Goal: Transaction & Acquisition: Purchase product/service

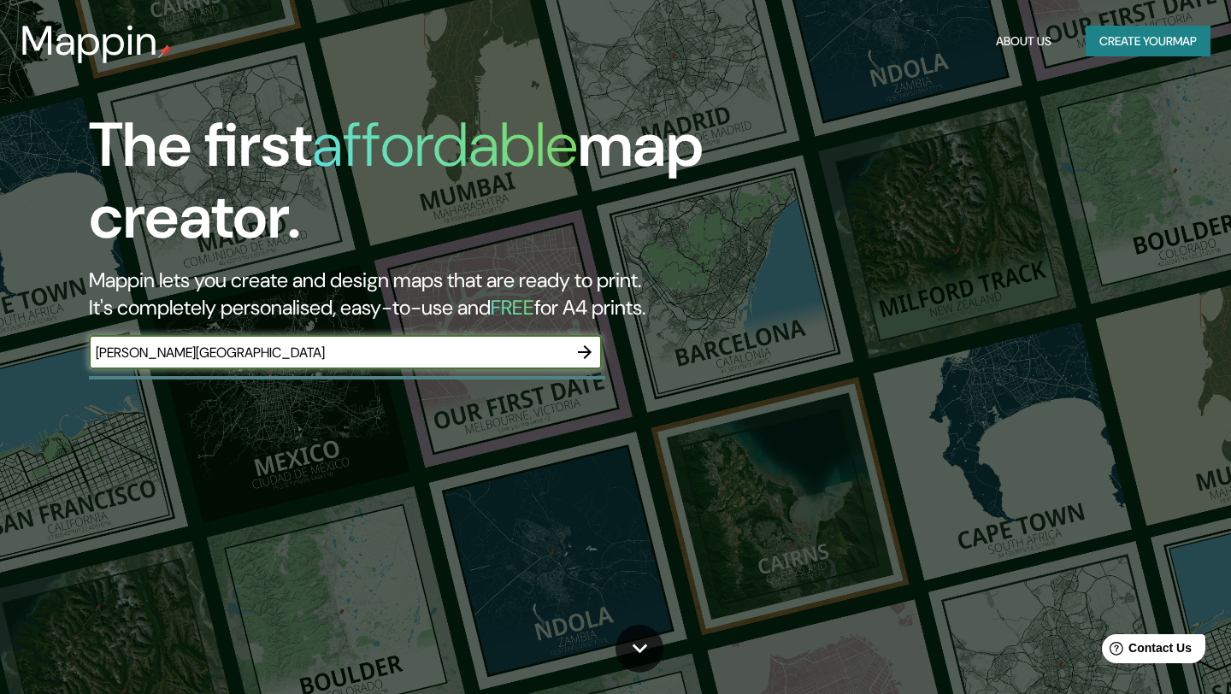
drag, startPoint x: 131, startPoint y: 350, endPoint x: 77, endPoint y: 350, distance: 53.9
click at [75, 350] on div "The first affordable map creator. Mappin lets you create and design maps that a…" at bounding box center [396, 247] width 739 height 277
type input "[GEOGRAPHIC_DATA]"
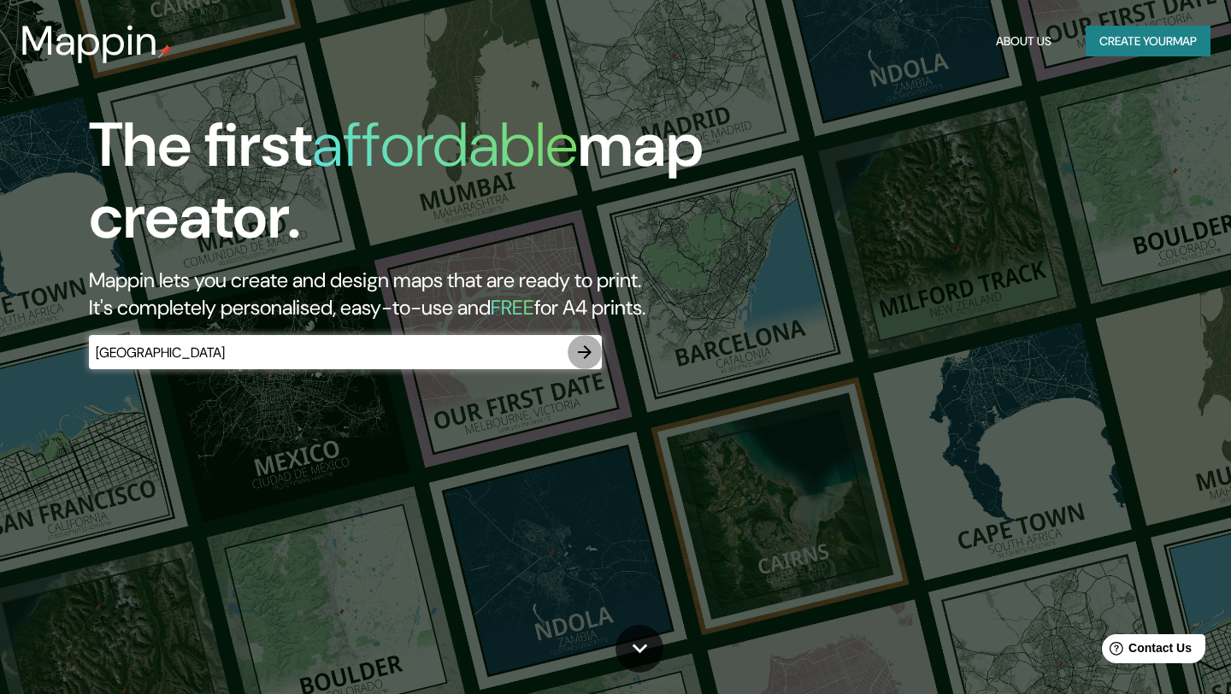
click at [580, 349] on icon "button" at bounding box center [584, 352] width 21 height 21
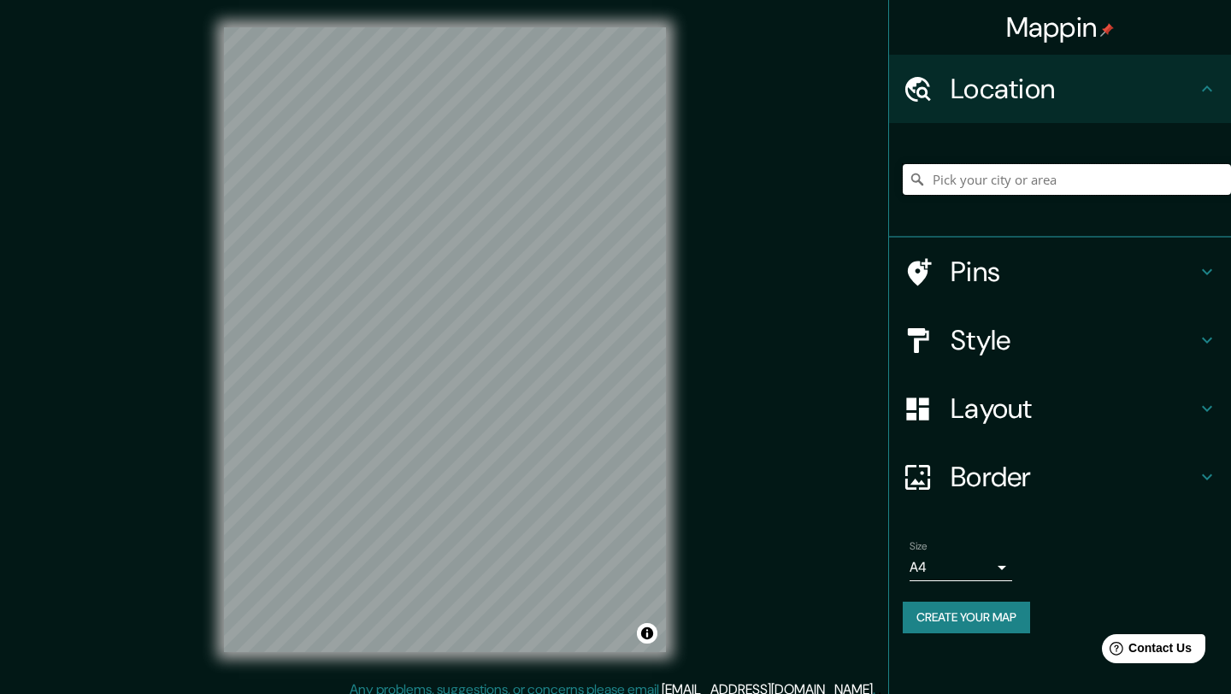
click at [960, 180] on input "Pick your city or area" at bounding box center [1067, 179] width 328 height 31
drag, startPoint x: 1099, startPoint y: 179, endPoint x: 905, endPoint y: 179, distance: 193.2
click at [906, 179] on input "[GEOGRAPHIC_DATA], [GEOGRAPHIC_DATA], [GEOGRAPHIC_DATA]" at bounding box center [1067, 179] width 328 height 31
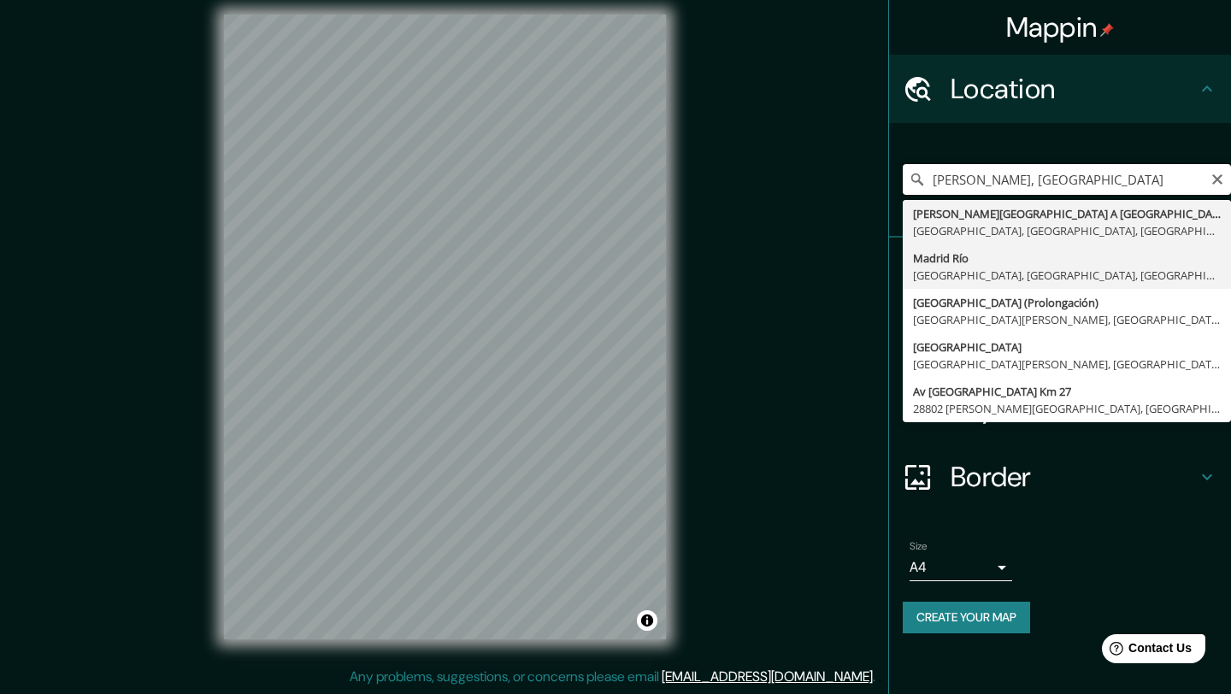
scroll to position [13, 0]
drag, startPoint x: 1031, startPoint y: 177, endPoint x: 909, endPoint y: 182, distance: 122.4
click at [904, 181] on input "[PERSON_NAME], [GEOGRAPHIC_DATA]" at bounding box center [1067, 179] width 328 height 31
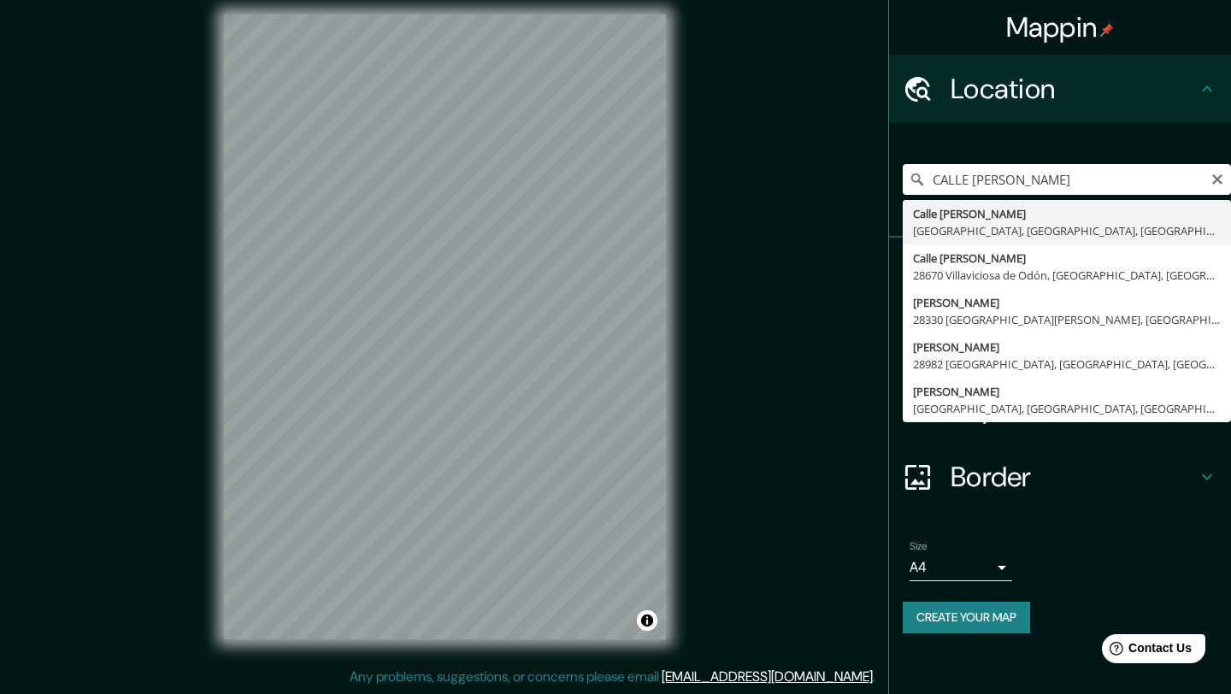
type input "[GEOGRAPHIC_DATA][PERSON_NAME], [GEOGRAPHIC_DATA], [GEOGRAPHIC_DATA]"
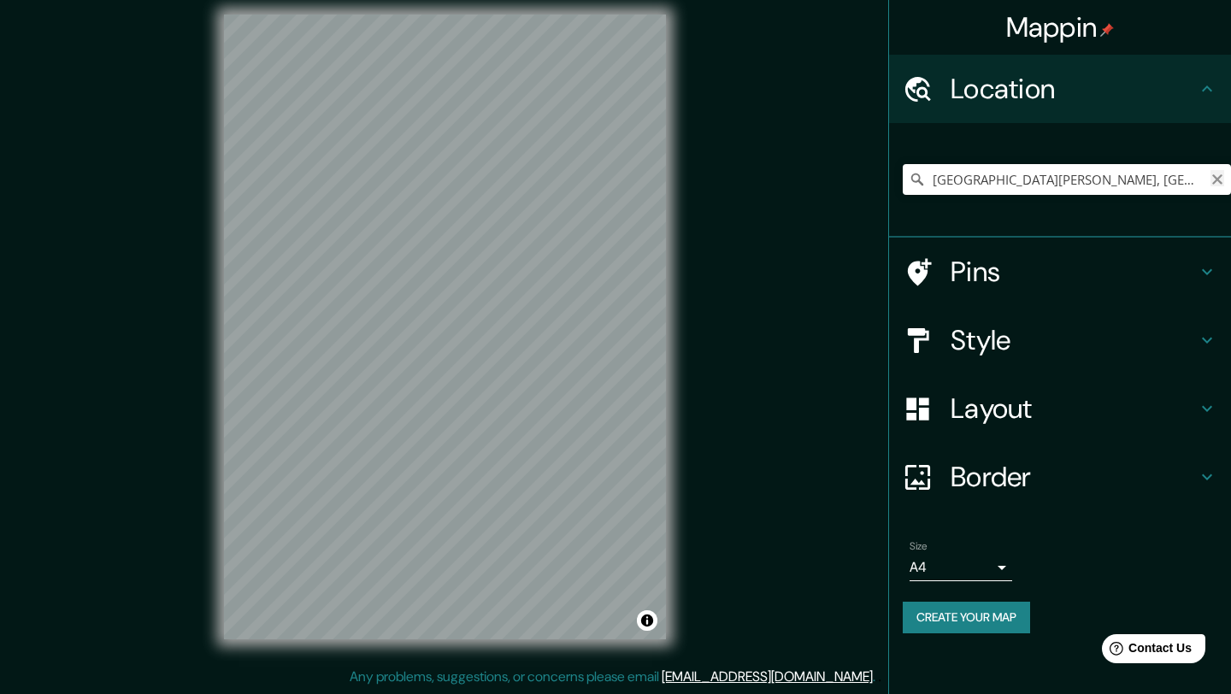
click at [1216, 186] on icon "Clear" at bounding box center [1217, 180] width 14 height 14
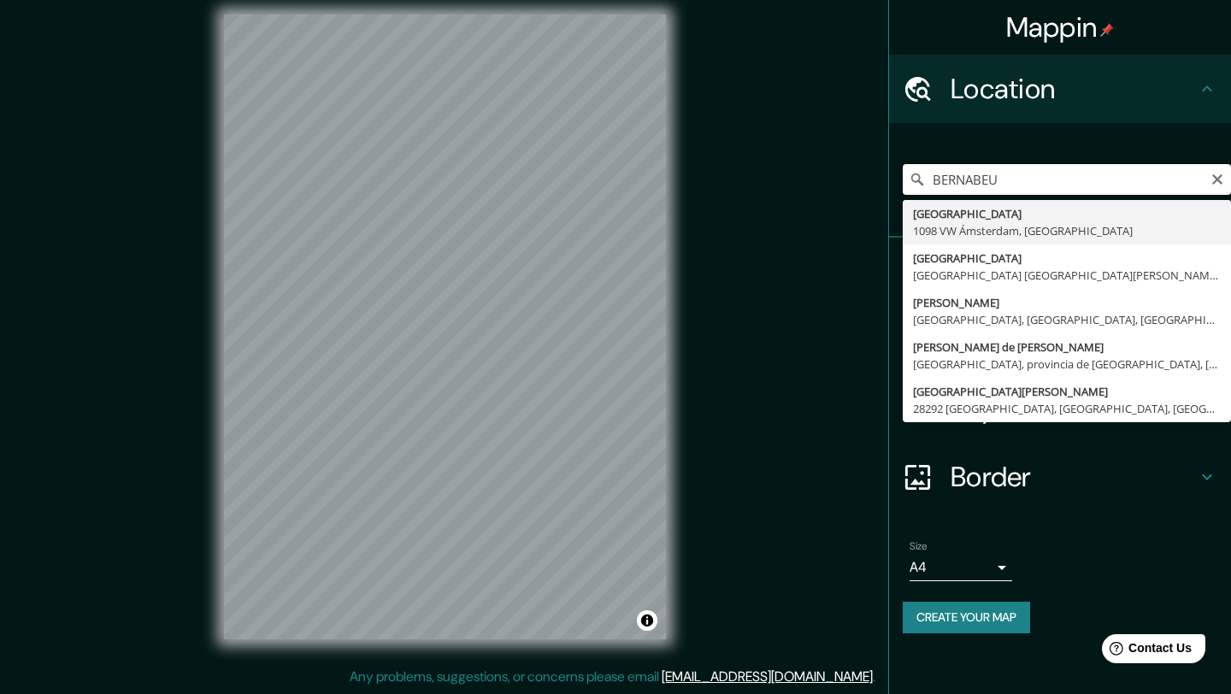
drag, startPoint x: 1018, startPoint y: 177, endPoint x: 910, endPoint y: 178, distance: 107.7
click at [910, 178] on div "BERNABEU Bernabeuhof 1098 VW Ámsterdam, [GEOGRAPHIC_DATA] [GEOGRAPHIC_DATA] [GE…" at bounding box center [1067, 179] width 328 height 31
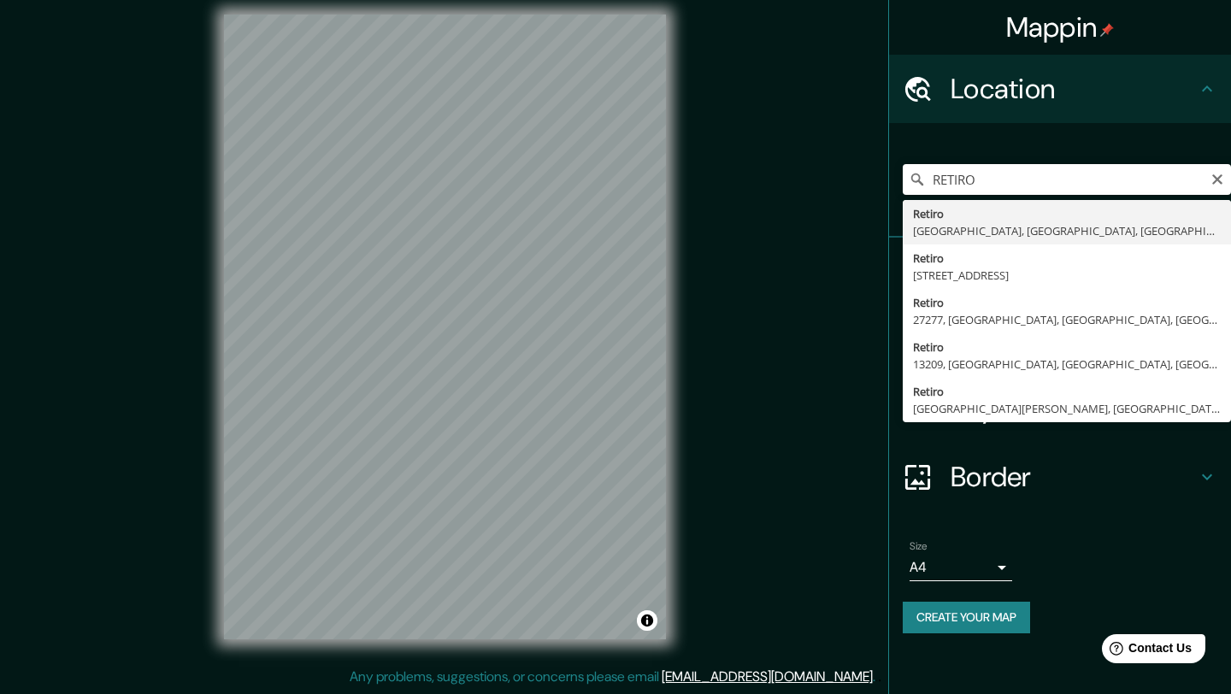
type input "Retiro, [GEOGRAPHIC_DATA], [GEOGRAPHIC_DATA], [GEOGRAPHIC_DATA]"
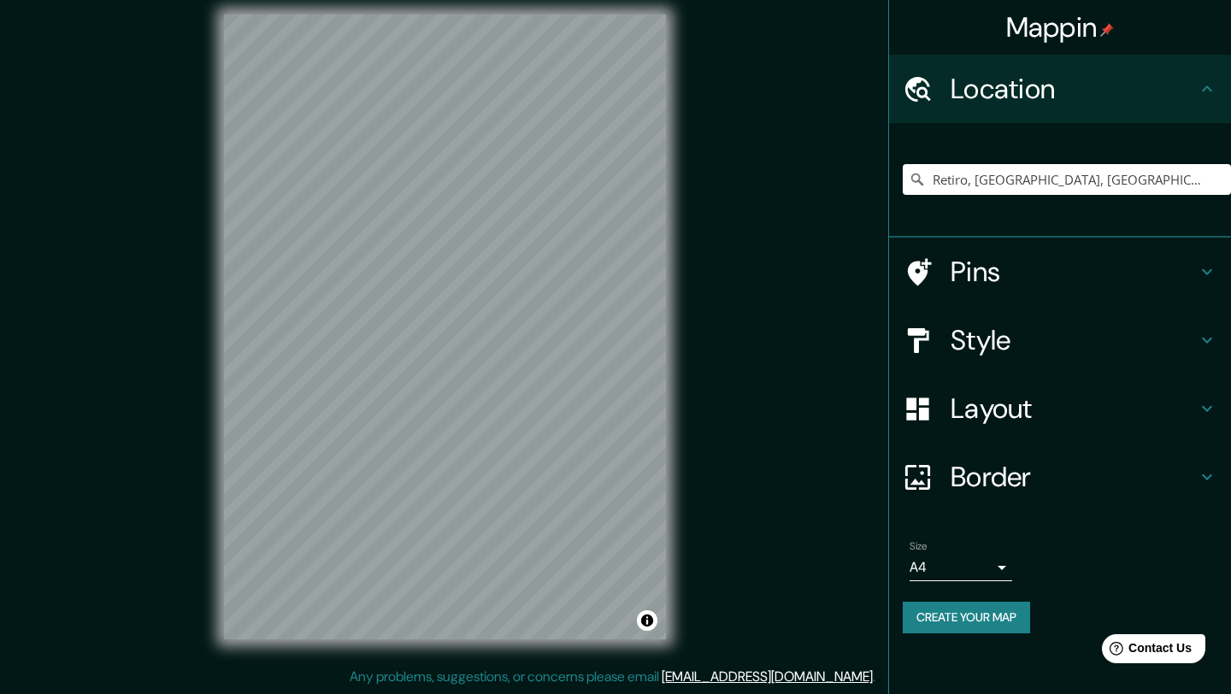
click at [1010, 268] on h4 "Pins" at bounding box center [1074, 272] width 246 height 34
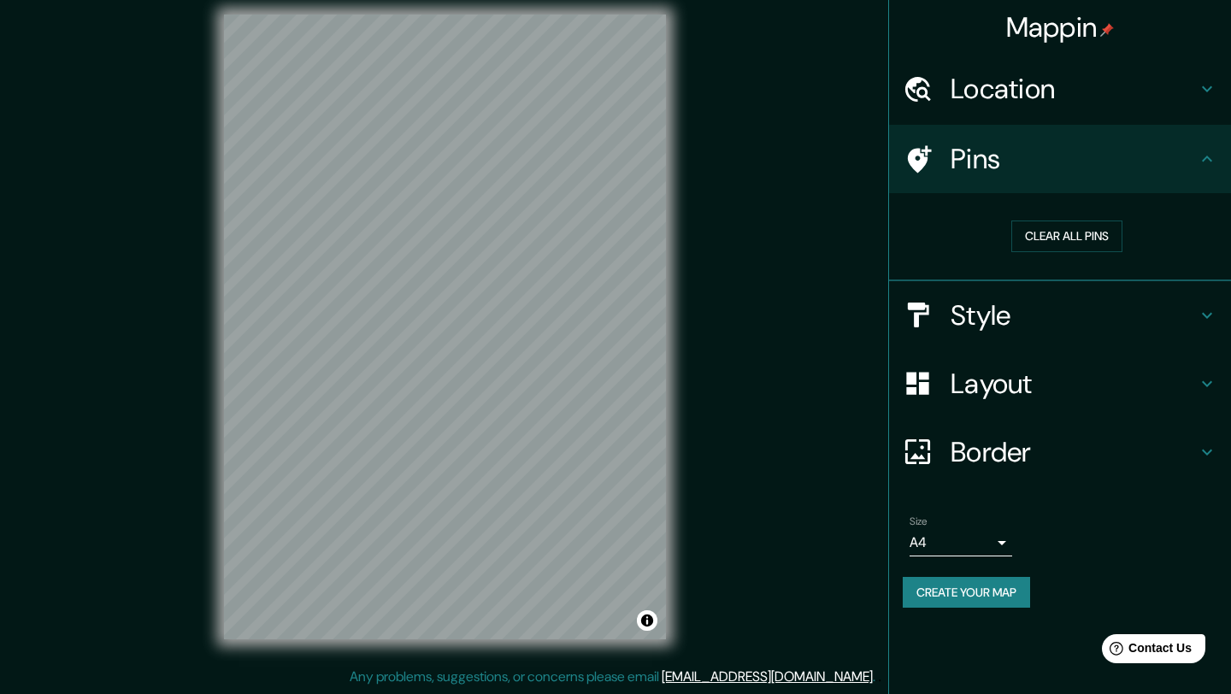
click at [991, 315] on h4 "Style" at bounding box center [1074, 315] width 246 height 34
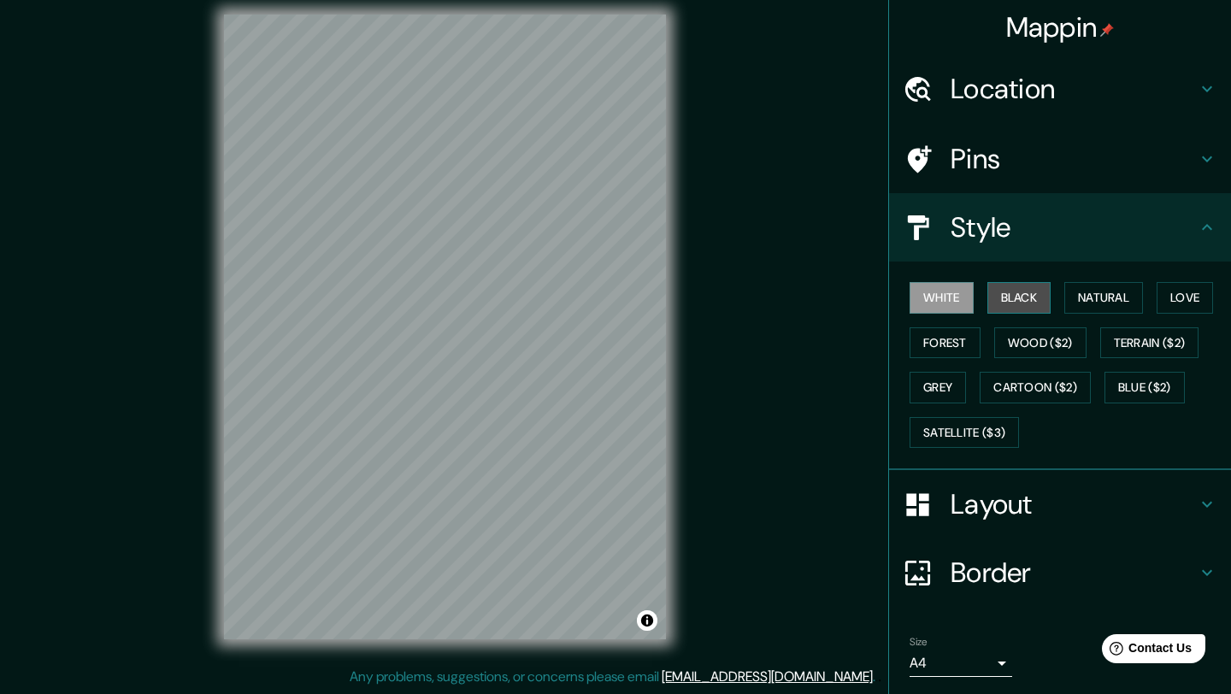
click at [1035, 297] on button "Black" at bounding box center [1019, 298] width 64 height 32
click at [1106, 297] on button "Natural" at bounding box center [1103, 298] width 79 height 32
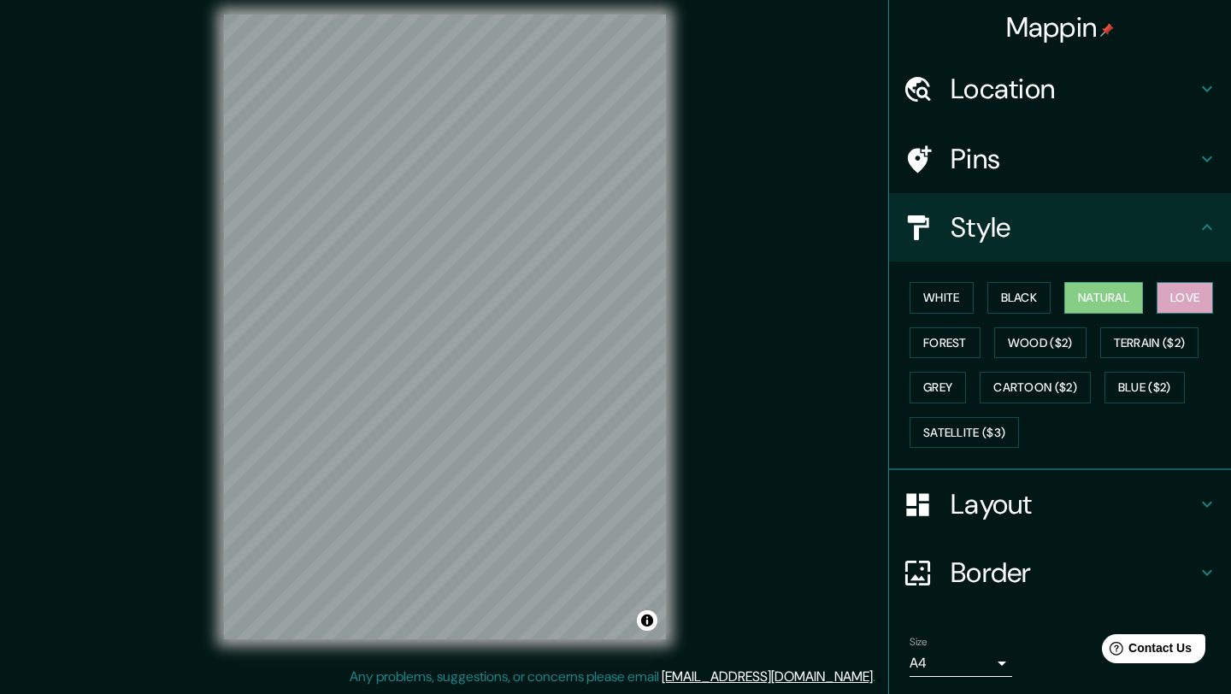
click at [1185, 292] on button "Love" at bounding box center [1185, 298] width 56 height 32
click at [940, 341] on button "Forest" at bounding box center [945, 343] width 71 height 32
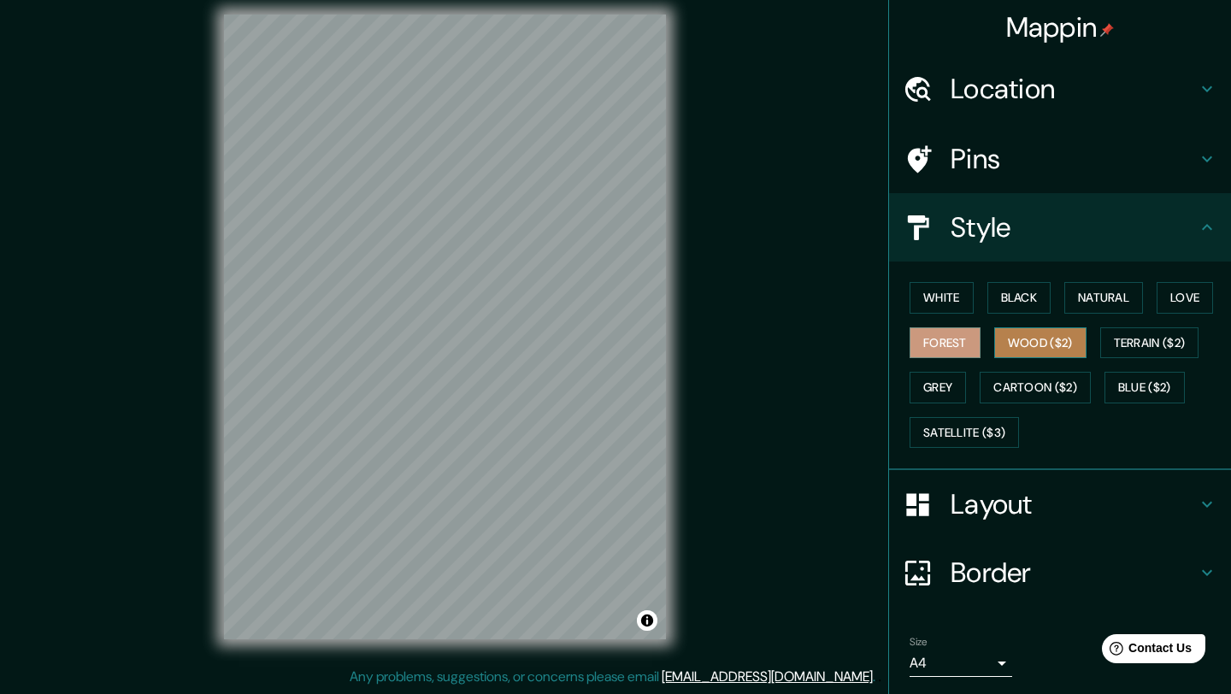
click at [1076, 336] on button "Wood ($2)" at bounding box center [1040, 343] width 92 height 32
click at [1138, 338] on button "Terrain ($2)" at bounding box center [1149, 343] width 99 height 32
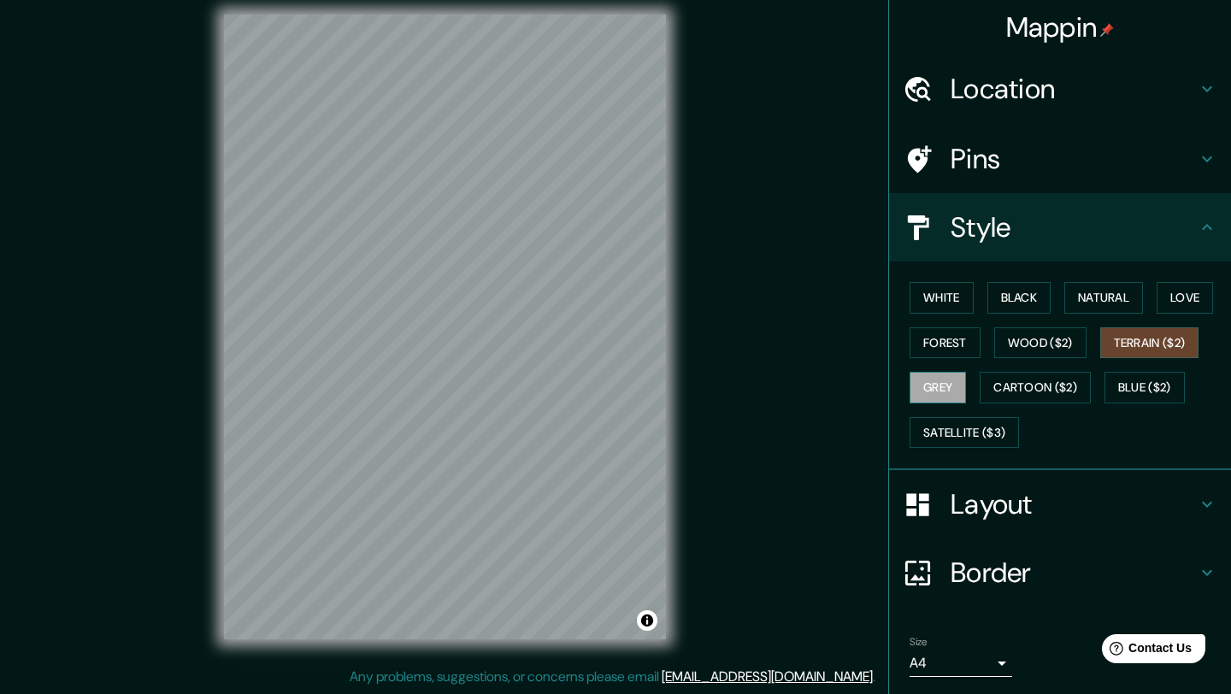
click at [932, 388] on button "Grey" at bounding box center [938, 388] width 56 height 32
click at [1024, 293] on button "Black" at bounding box center [1019, 298] width 64 height 32
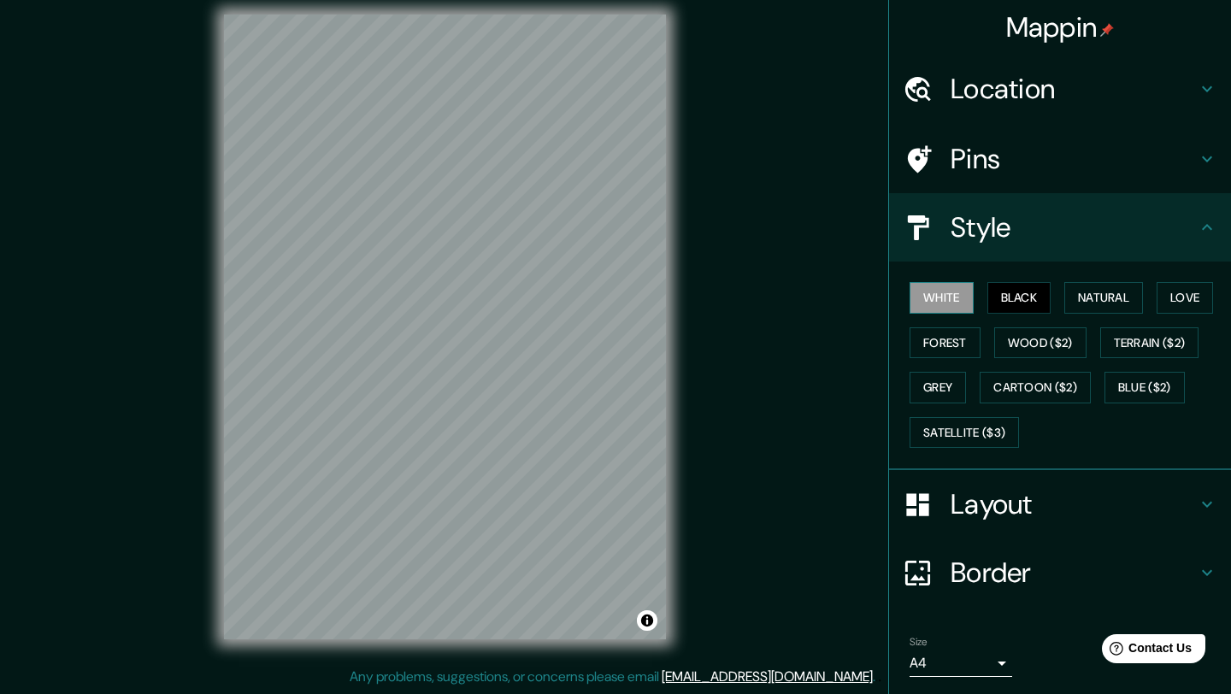
click at [918, 300] on button "White" at bounding box center [942, 298] width 64 height 32
click at [1050, 226] on h4 "Style" at bounding box center [1074, 227] width 246 height 34
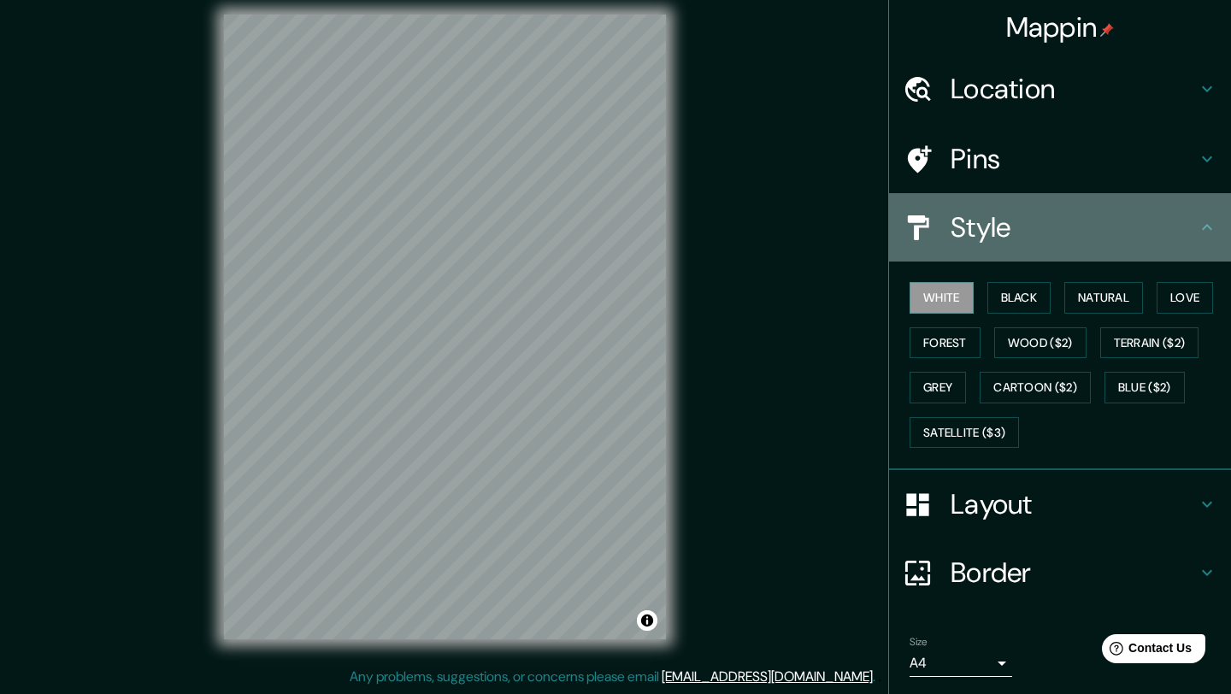
click at [1202, 226] on icon at bounding box center [1207, 227] width 21 height 21
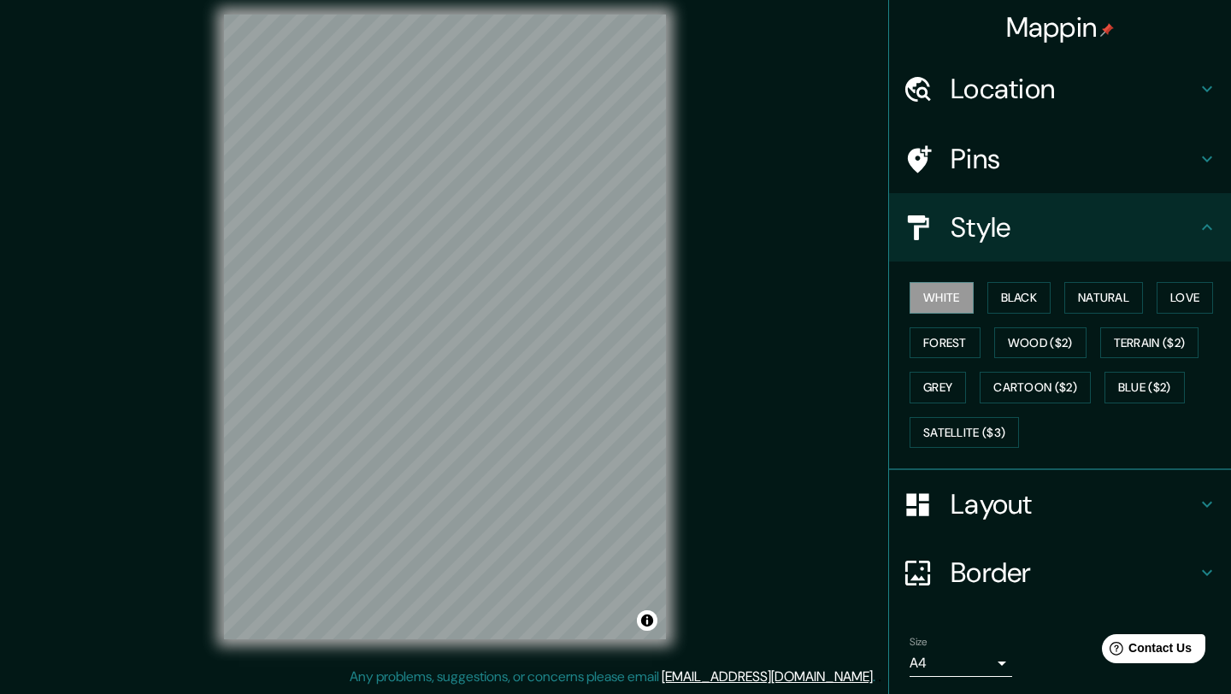
click at [1207, 224] on icon at bounding box center [1207, 227] width 10 height 6
click at [1000, 519] on h4 "Layout" at bounding box center [1074, 504] width 246 height 34
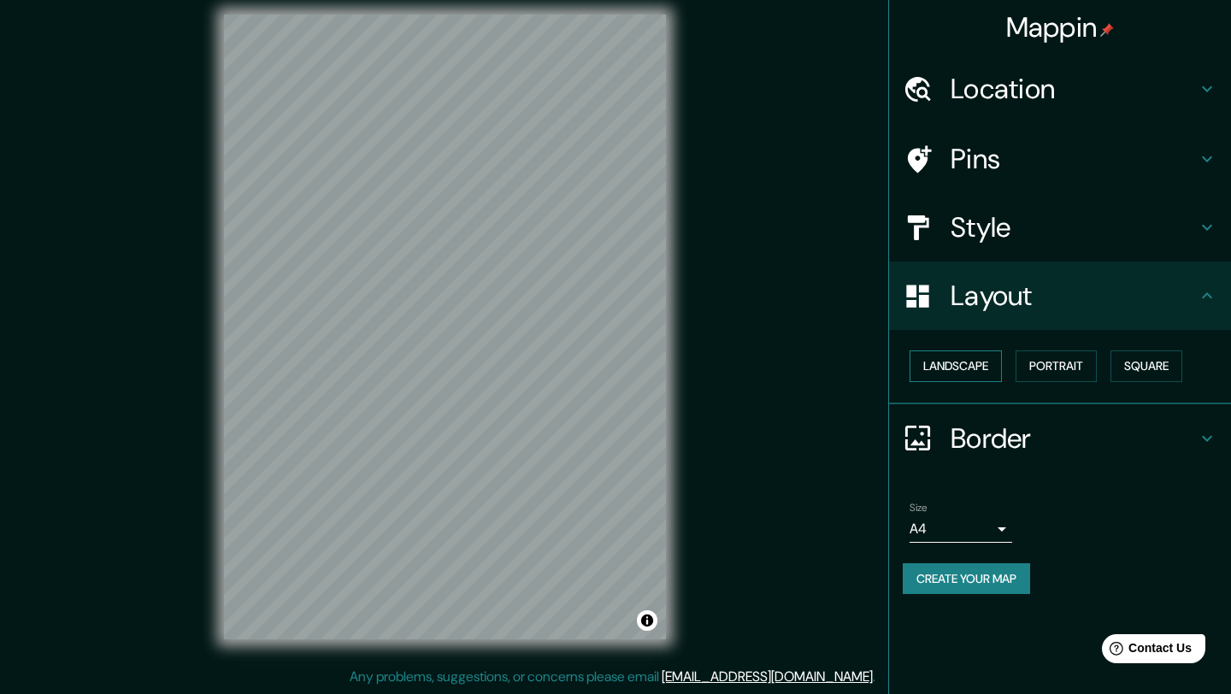
click at [950, 372] on button "Landscape" at bounding box center [956, 366] width 92 height 32
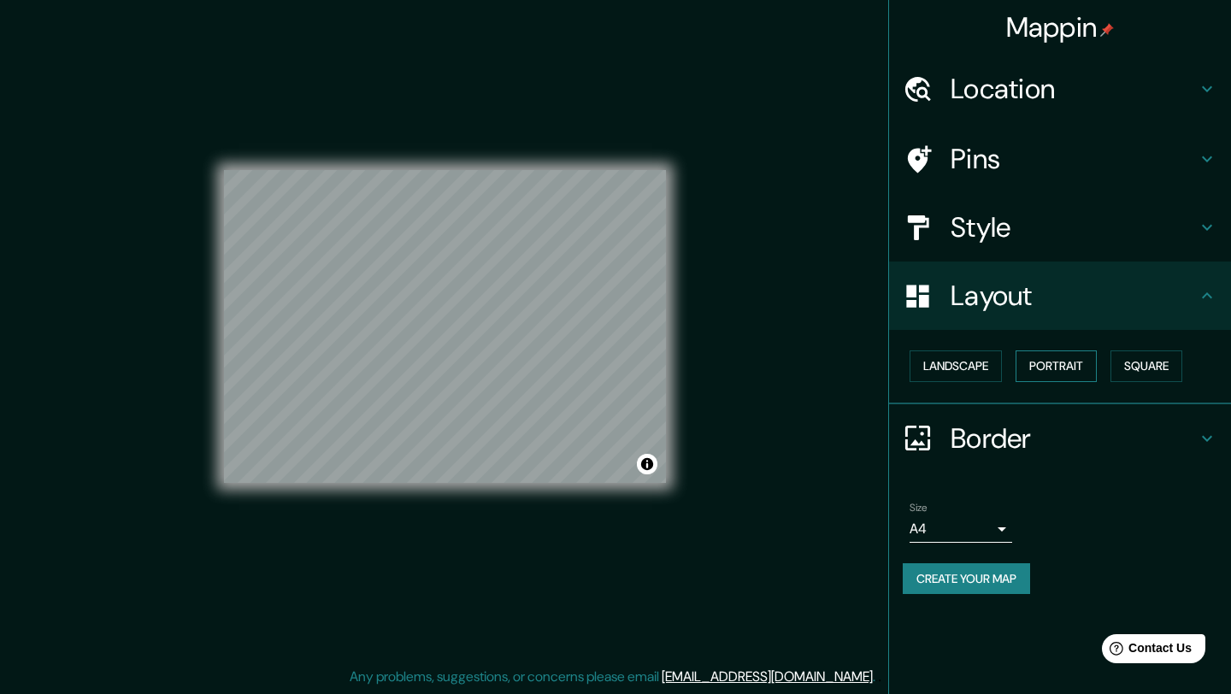
click at [1085, 371] on button "Portrait" at bounding box center [1056, 366] width 81 height 32
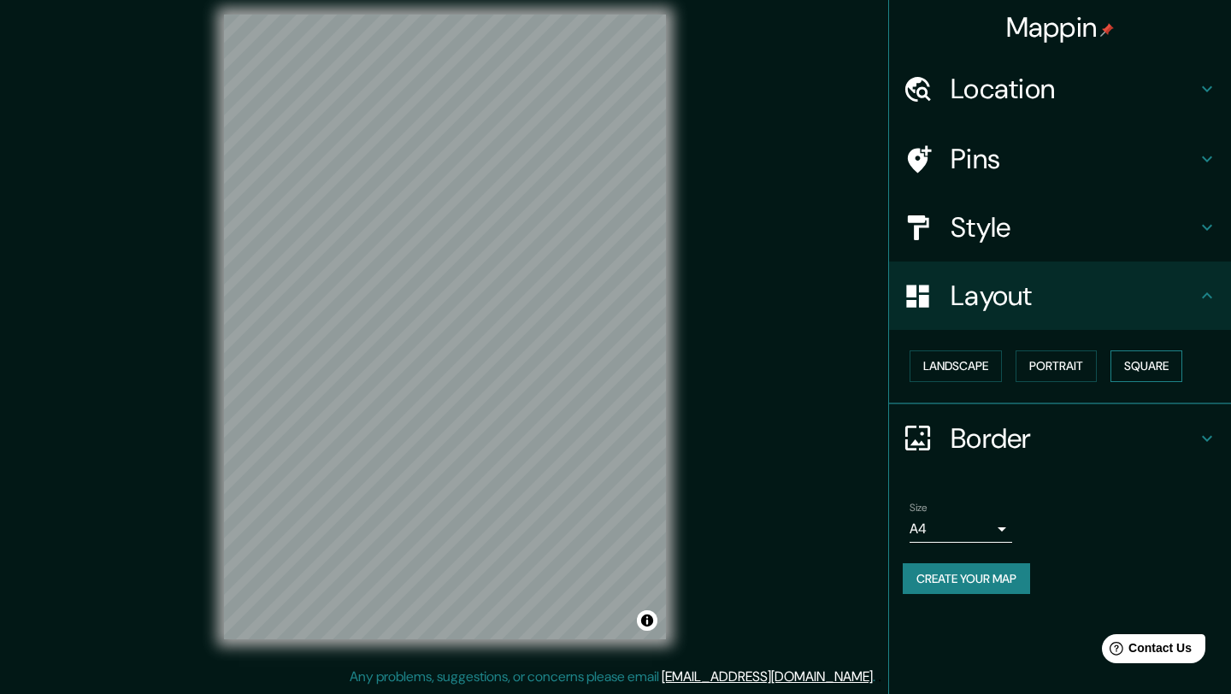
click at [1135, 364] on button "Square" at bounding box center [1146, 366] width 72 height 32
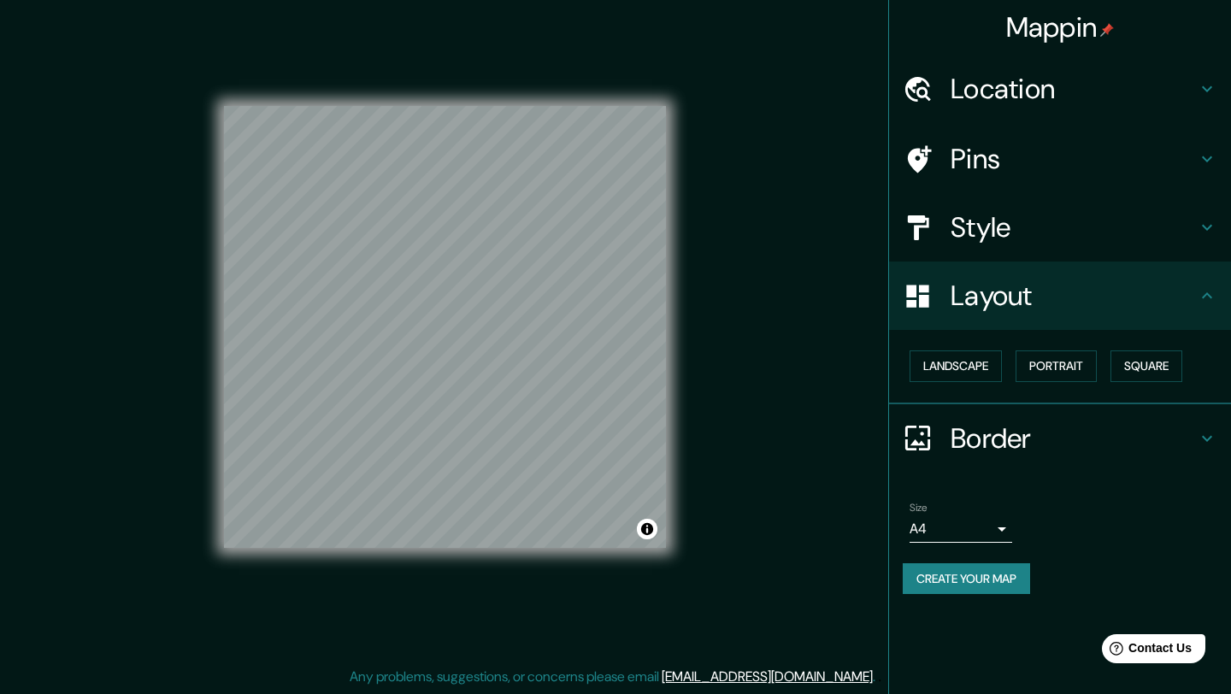
click at [1112, 364] on div "Landscape [GEOGRAPHIC_DATA]" at bounding box center [1067, 366] width 328 height 45
click at [1032, 365] on button "Portrait" at bounding box center [1056, 366] width 81 height 32
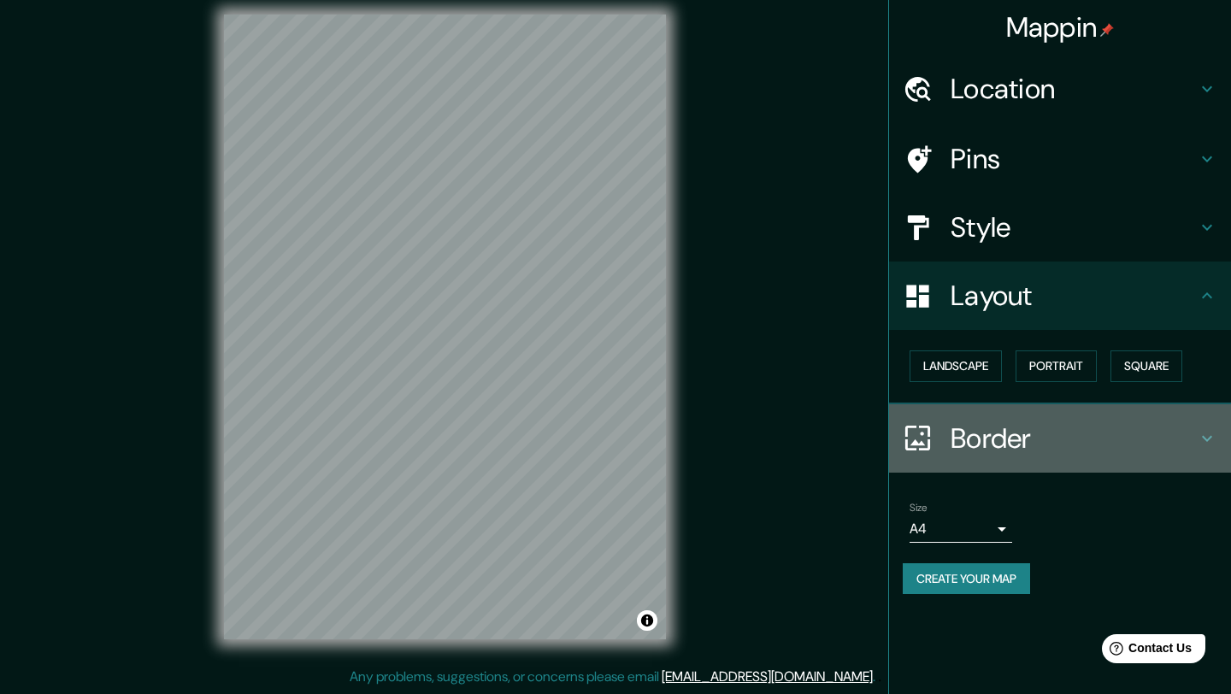
click at [1013, 441] on h4 "Border" at bounding box center [1074, 438] width 246 height 34
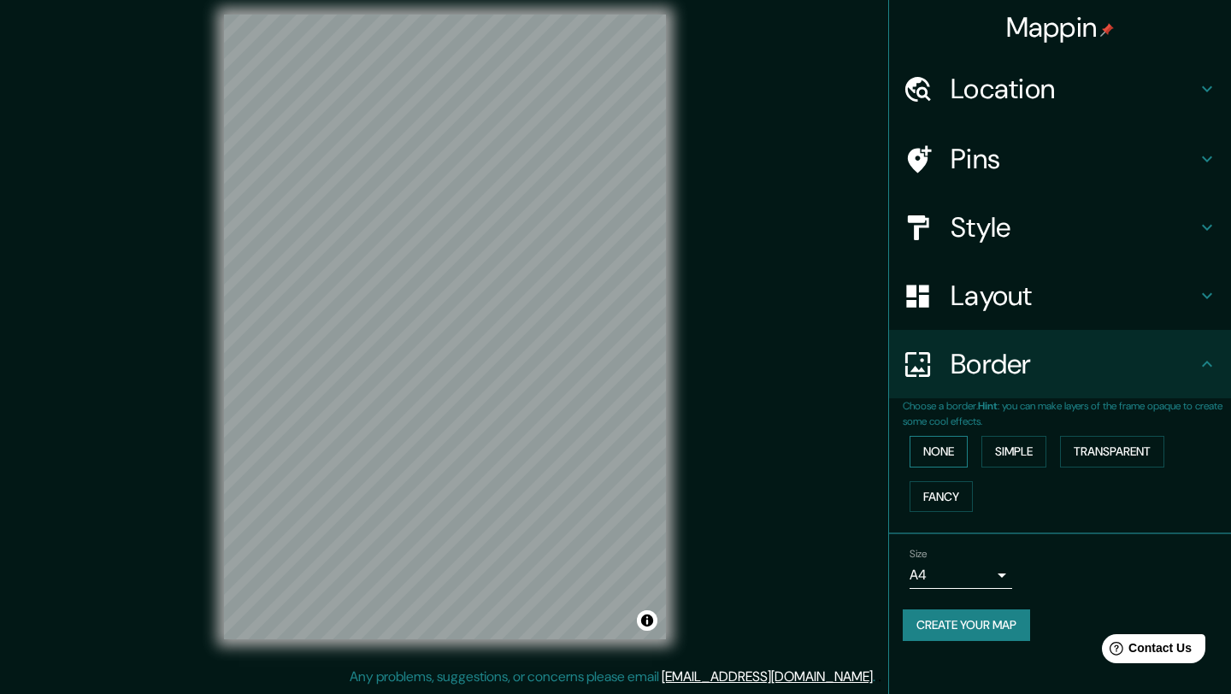
click at [950, 450] on button "None" at bounding box center [939, 452] width 58 height 32
click at [1009, 450] on button "Simple" at bounding box center [1013, 452] width 65 height 32
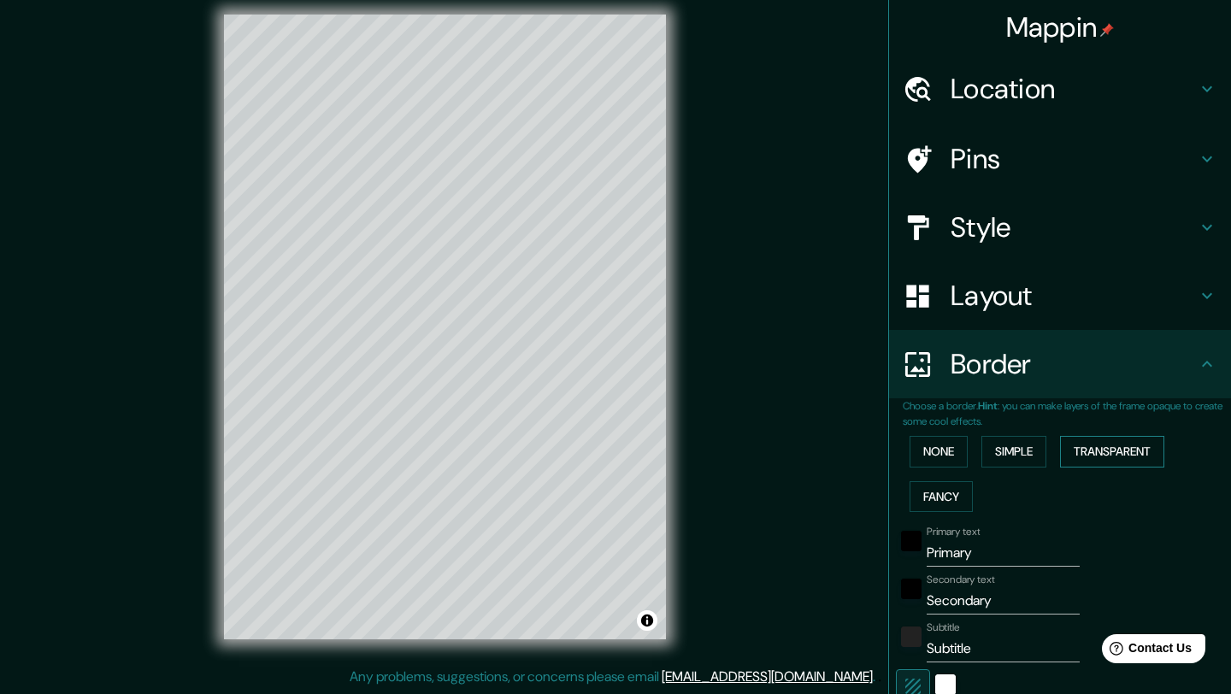
click at [1093, 447] on button "Transparent" at bounding box center [1112, 452] width 104 height 32
click at [945, 493] on button "Fancy" at bounding box center [941, 497] width 63 height 32
click at [937, 451] on button "None" at bounding box center [939, 452] width 58 height 32
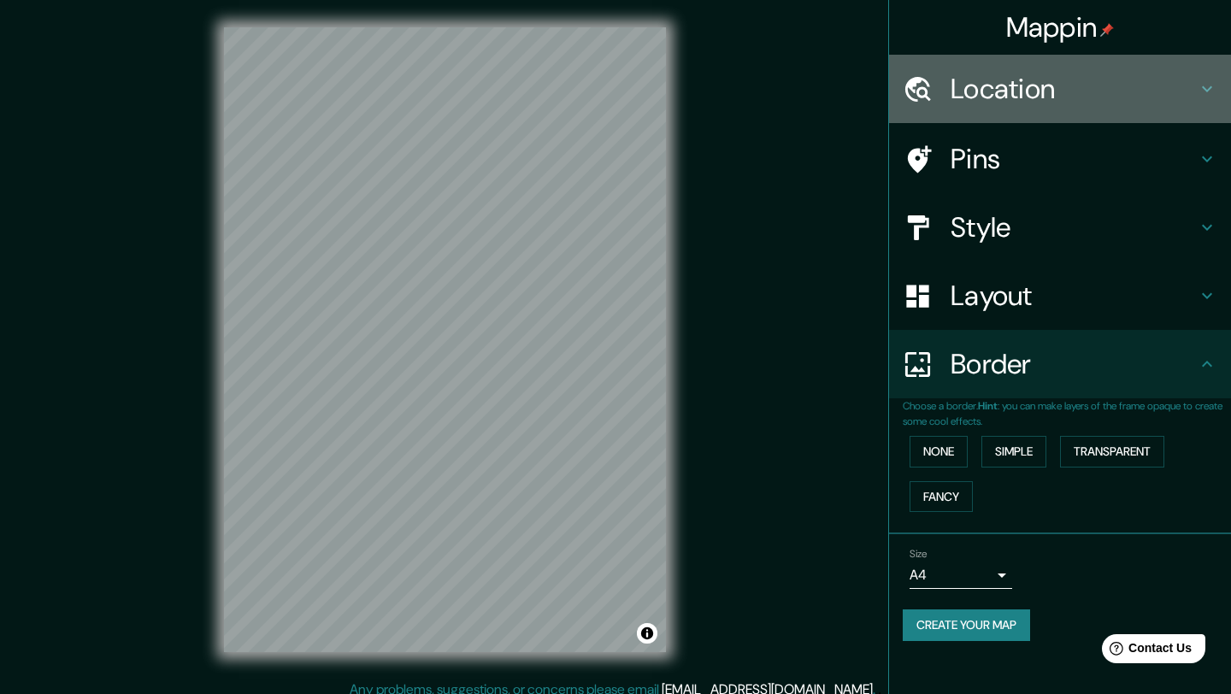
click at [1013, 87] on h4 "Location" at bounding box center [1074, 89] width 246 height 34
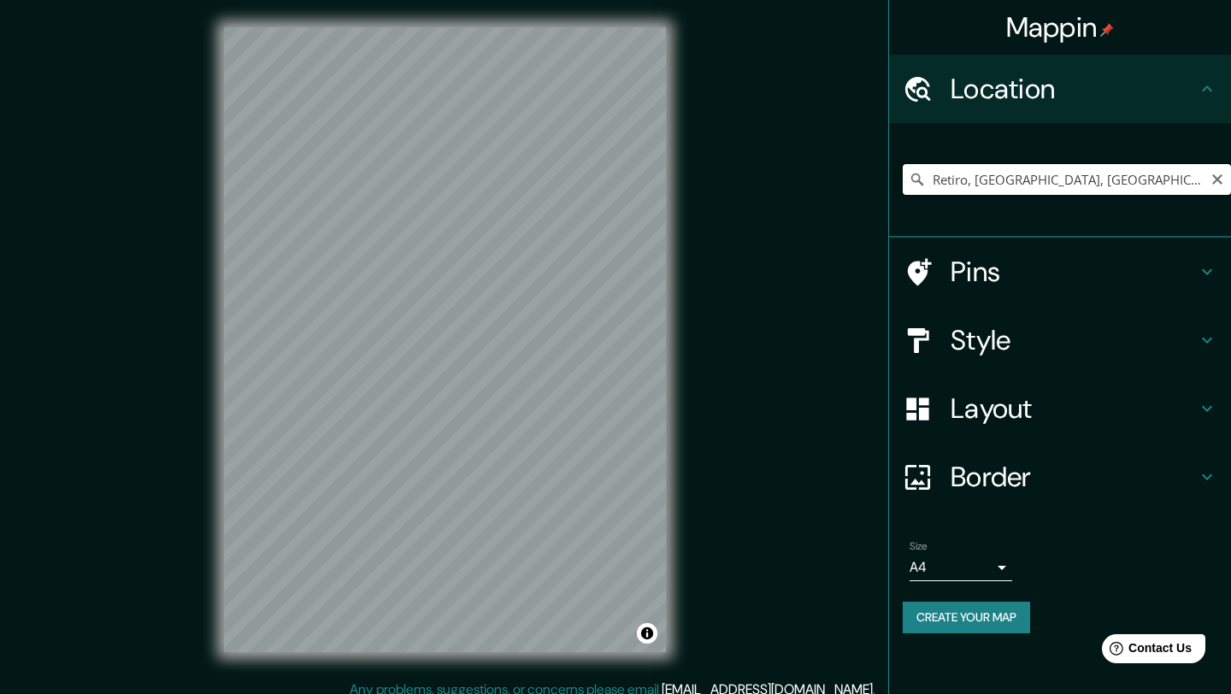
drag, startPoint x: 1124, startPoint y: 180, endPoint x: 913, endPoint y: 187, distance: 211.3
click at [913, 187] on div "Retiro, [GEOGRAPHIC_DATA], [GEOGRAPHIC_DATA], [GEOGRAPHIC_DATA]" at bounding box center [1067, 179] width 328 height 31
paste input "40.45727337904628, -3.667516157769979"
type input "40.45727337904628, -3.667516157769979"
click at [1126, 215] on div "40.45727337904628, -3.667516157769979" at bounding box center [1067, 179] width 328 height 85
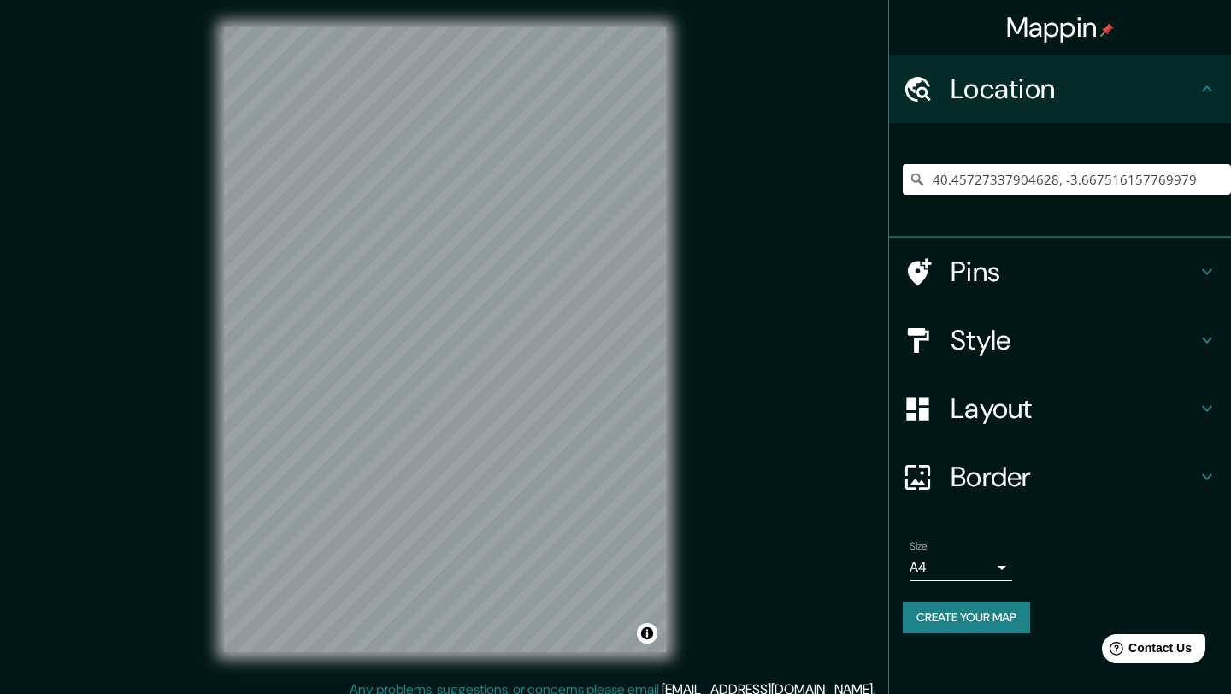
click at [919, 180] on icon at bounding box center [917, 180] width 12 height 12
drag, startPoint x: 1195, startPoint y: 182, endPoint x: 875, endPoint y: 182, distance: 320.6
click at [875, 182] on div "Mappin Location [GEOGRAPHIC_DATA] Pins Style Layout Border Choose a border. Hin…" at bounding box center [615, 353] width 1231 height 707
click at [965, 200] on div at bounding box center [1067, 179] width 328 height 85
click at [988, 615] on button "Create your map" at bounding box center [966, 618] width 127 height 32
